Goal: Task Accomplishment & Management: Manage account settings

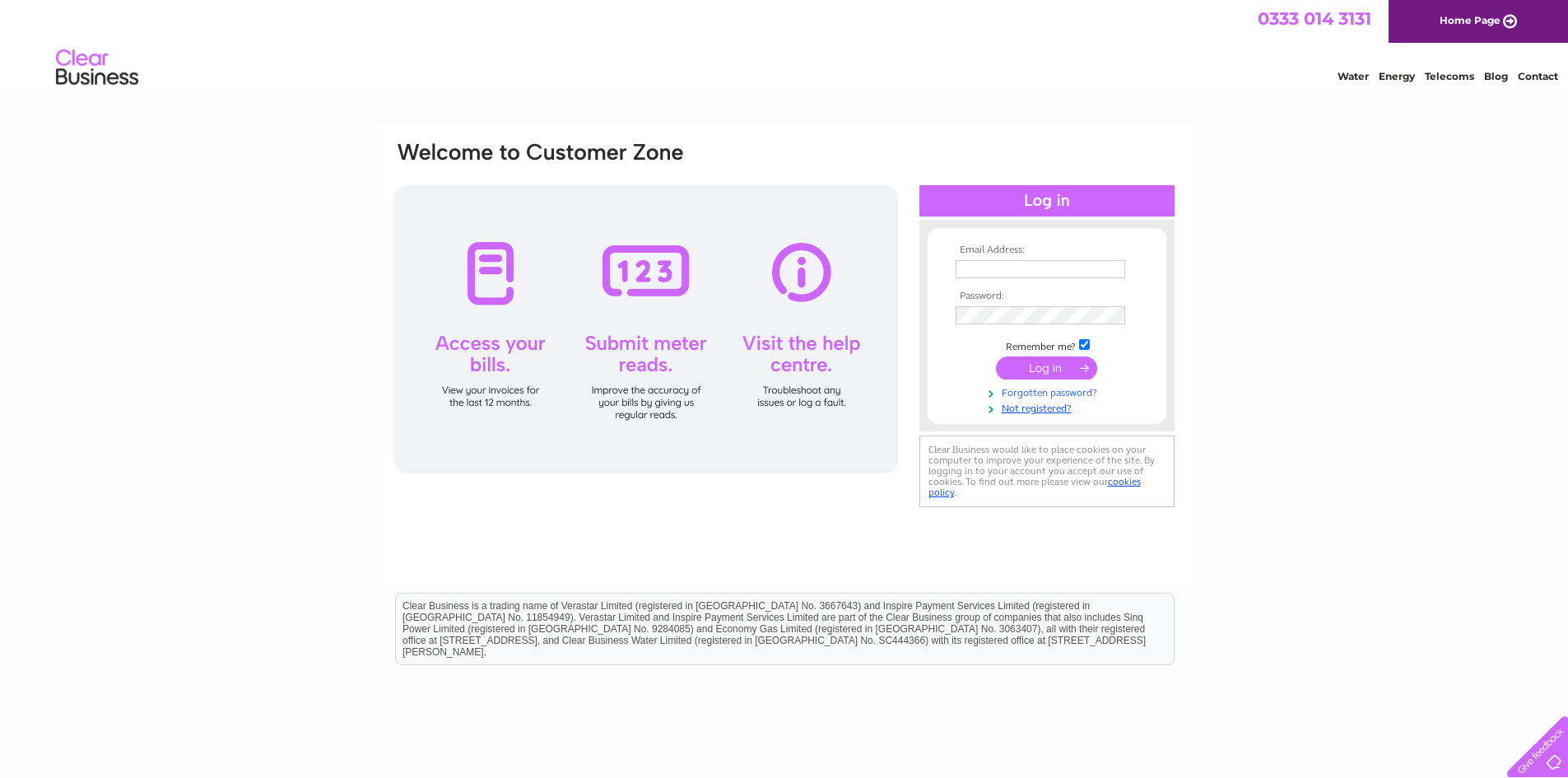
click at [1044, 391] on link "Forgotten password?" at bounding box center [1049, 391] width 187 height 15
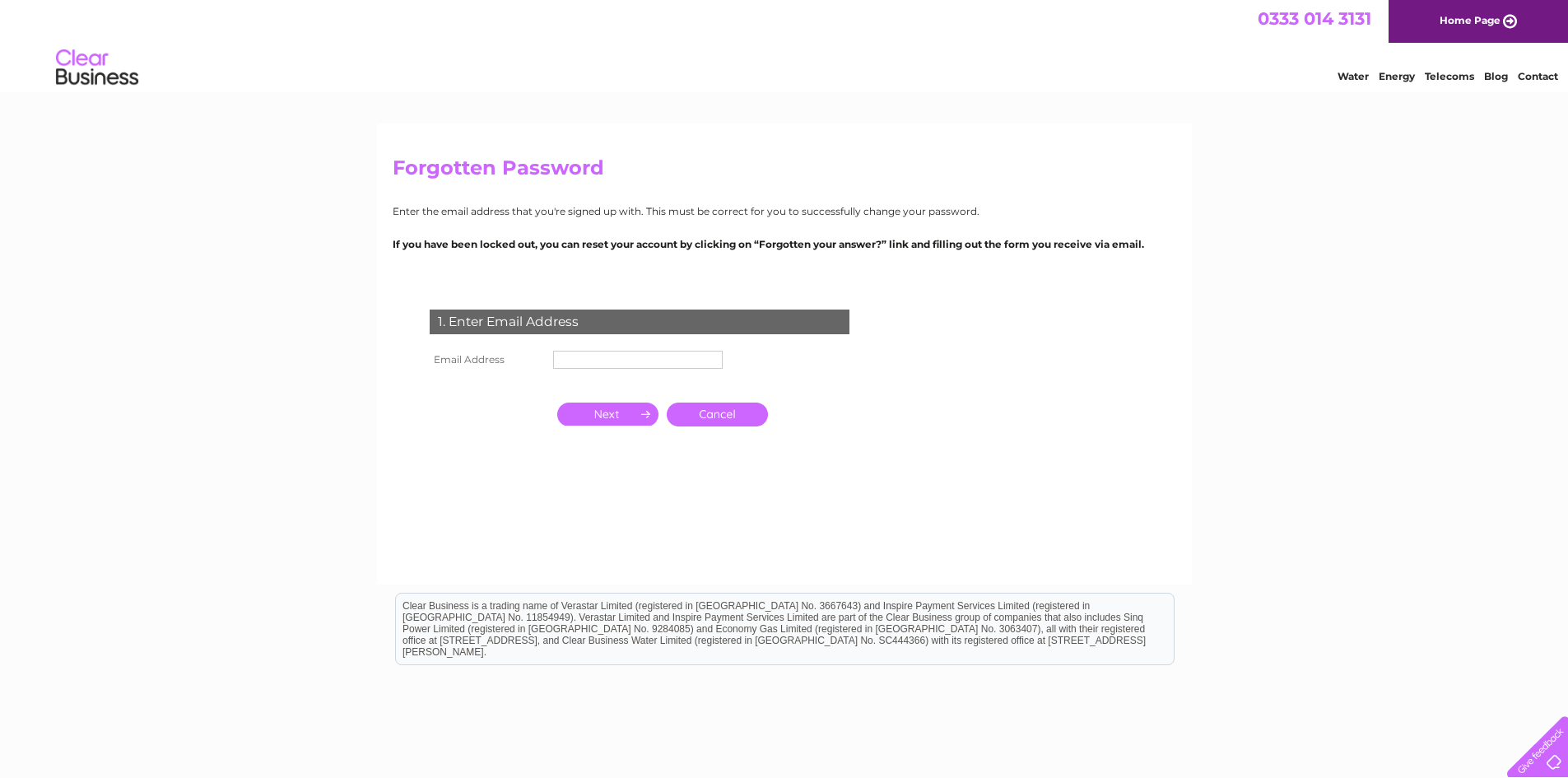
drag, startPoint x: 618, startPoint y: 351, endPoint x: 607, endPoint y: 360, distance: 14.2
paste input "Umamifareham2@gmail.com"
type input "Umamifareham2@gmail.com"
click at [625, 416] on input "button" at bounding box center [607, 415] width 101 height 23
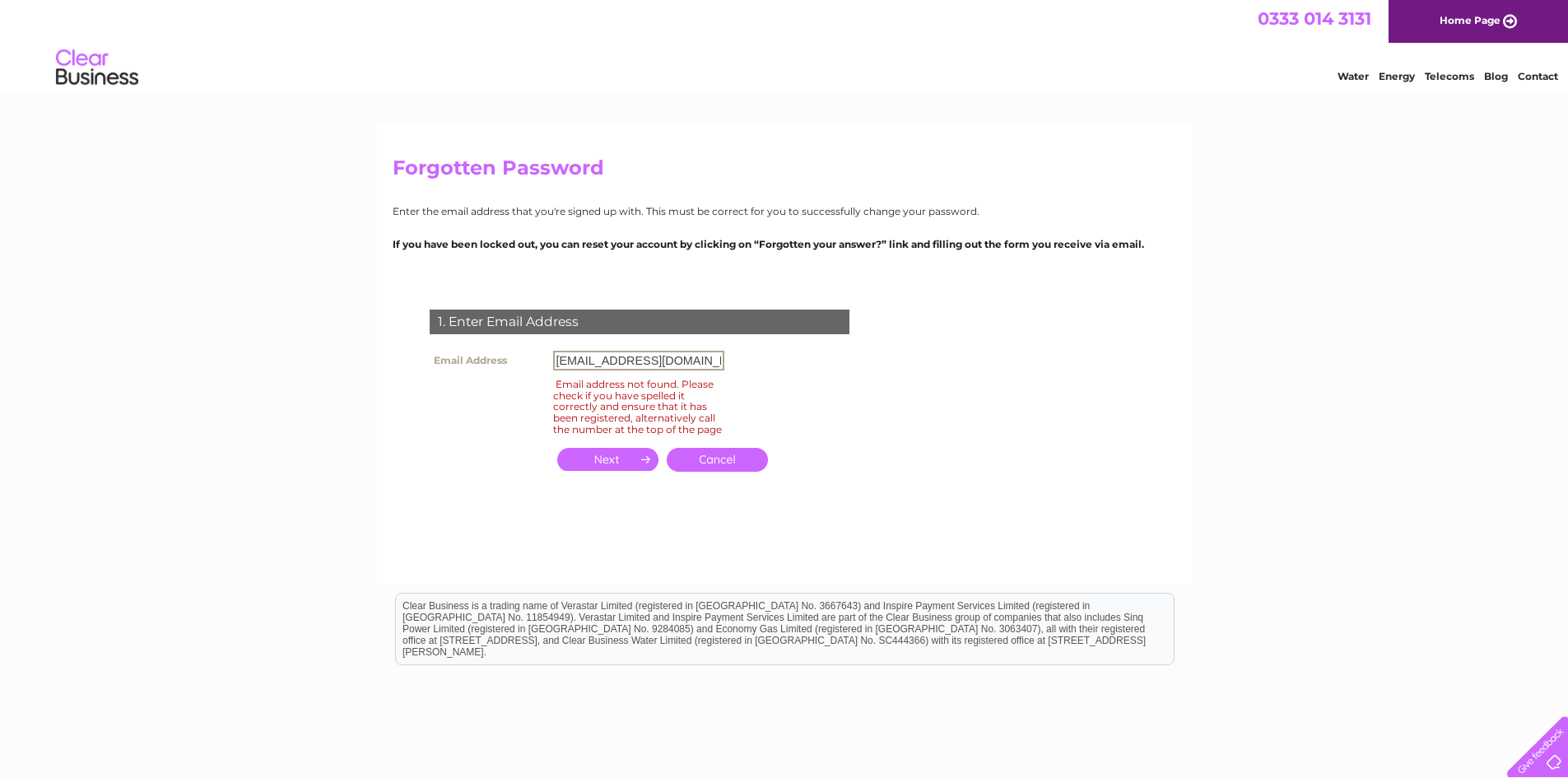
click at [628, 361] on input "Umamifareham2@gmail.com" at bounding box center [638, 361] width 171 height 20
